Goal: Check status: Check status

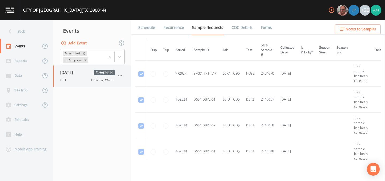
click at [59, 79] on div "[DATE] Completed CNI Drinking Water" at bounding box center [91, 76] width 77 height 22
click at [122, 58] on icon at bounding box center [119, 56] width 5 height 5
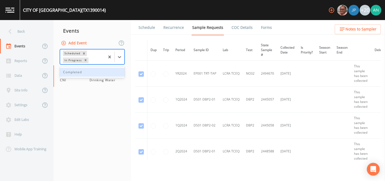
click at [69, 71] on div "Completed" at bounding box center [92, 72] width 65 height 9
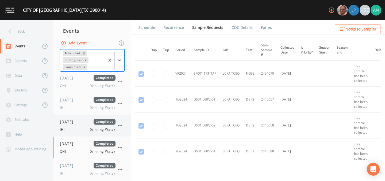
scroll to position [6, 0]
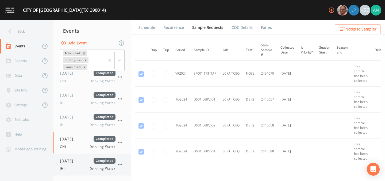
click at [72, 161] on span "[DATE]" at bounding box center [68, 161] width 17 height 6
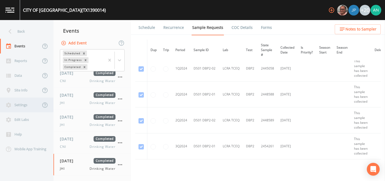
scroll to position [90, 0]
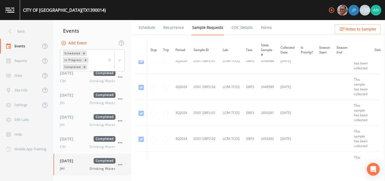
click at [88, 167] on div "JHI Drinking Water" at bounding box center [88, 168] width 56 height 5
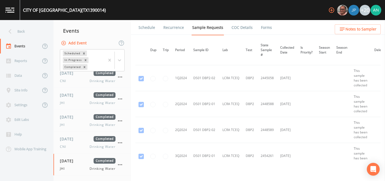
scroll to position [0, 0]
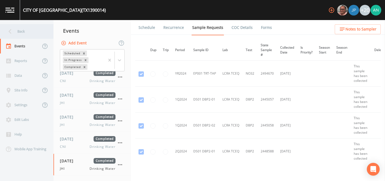
click at [10, 27] on icon at bounding box center [9, 31] width 9 height 9
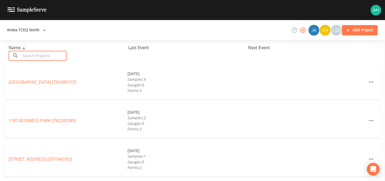
click at [40, 56] on input "text" at bounding box center [44, 56] width 46 height 10
paste input "TX2200063"
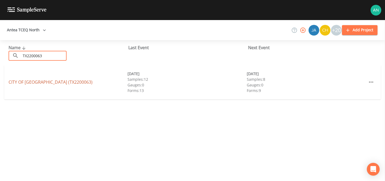
type input "TX2200063"
click at [42, 79] on link "CITY OF [GEOGRAPHIC_DATA] (TX2200063)" at bounding box center [51, 82] width 84 height 6
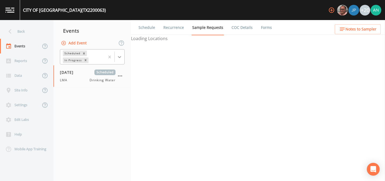
click at [118, 57] on icon at bounding box center [119, 56] width 5 height 5
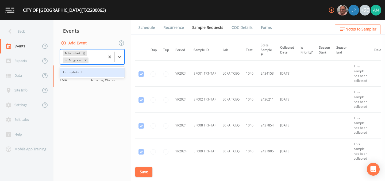
click at [84, 74] on div "Completed" at bounding box center [92, 72] width 65 height 9
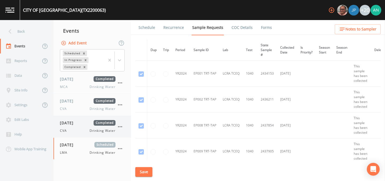
click at [74, 128] on div "[DATE] Completed CVA Drinking Water" at bounding box center [88, 126] width 56 height 13
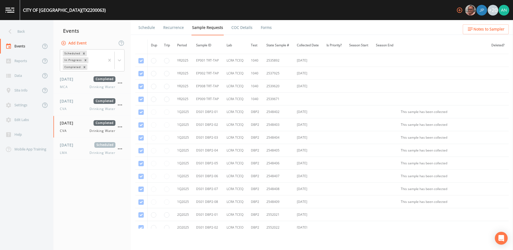
scroll to position [459, 0]
drag, startPoint x: 202, startPoint y: 98, endPoint x: 216, endPoint y: 98, distance: 13.6
click at [216, 98] on td "EP009 TRT-TAP" at bounding box center [208, 98] width 30 height 13
drag, startPoint x: 202, startPoint y: 98, endPoint x: 225, endPoint y: 98, distance: 22.7
click at [225, 98] on tr "YR2025 EP009 TRT-TAP LCRA TCEQ [PHONE_NUMBER]" at bounding box center [321, 98] width 373 height 13
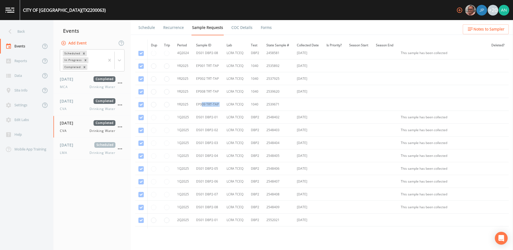
scroll to position [444, 0]
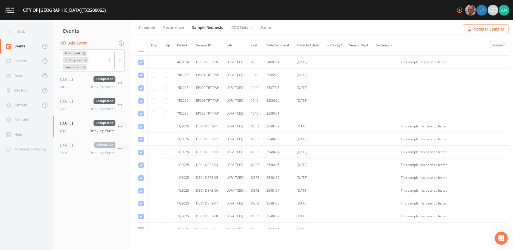
click at [200, 113] on td "EP009 TRT-TAP" at bounding box center [208, 113] width 30 height 13
drag, startPoint x: 177, startPoint y: 112, endPoint x: 281, endPoint y: 111, distance: 103.9
click at [281, 111] on tr "YR2025 EP009 TRT-TAP LCRA TCEQ [PHONE_NUMBER]" at bounding box center [321, 113] width 373 height 13
copy tr "YR2025 EP009 TRT-TAP LCRA TCEQ [PHONE_NUMBER]"
click at [66, 132] on span "CVA" at bounding box center [65, 130] width 10 height 5
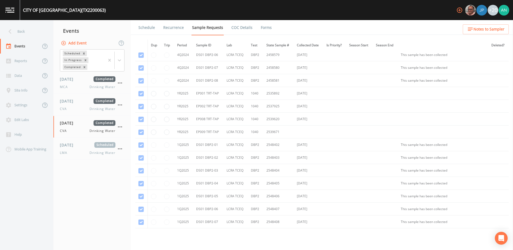
scroll to position [426, 0]
click at [263, 131] on td "2539671" at bounding box center [278, 132] width 30 height 13
drag, startPoint x: 263, startPoint y: 131, endPoint x: 288, endPoint y: 130, distance: 24.9
click at [288, 130] on td "2539671" at bounding box center [278, 132] width 30 height 13
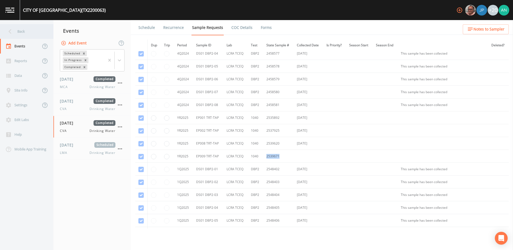
click at [20, 28] on div "Back" at bounding box center [24, 31] width 48 height 15
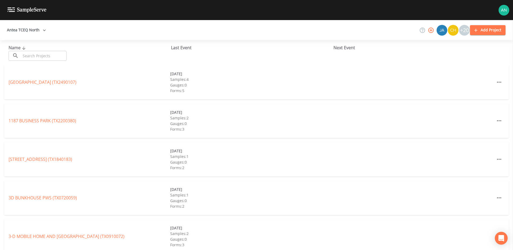
click at [29, 54] on input "text" at bounding box center [44, 56] width 46 height 10
paste input "TX1290053"
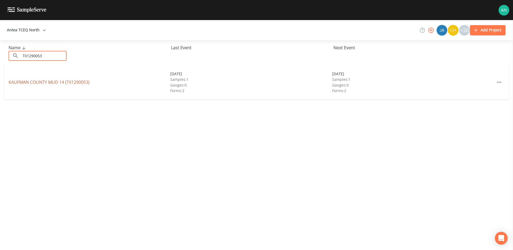
type input "TX1290053"
click at [37, 83] on link "[GEOGRAPHIC_DATA] 14 (TX1290053)" at bounding box center [49, 82] width 81 height 6
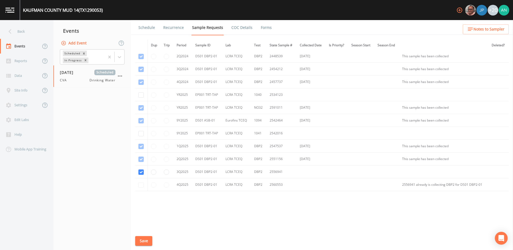
scroll to position [32, 0]
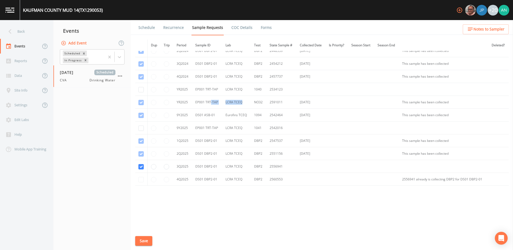
drag, startPoint x: 211, startPoint y: 100, endPoint x: 249, endPoint y: 102, distance: 38.2
click at [249, 102] on tr "YR2025 EP001 TRT-TAP LCRA TCEQ NO32 2591011 [DATE] This sample has been collect…" at bounding box center [321, 102] width 373 height 13
